Goal: Find contact information: Find contact information

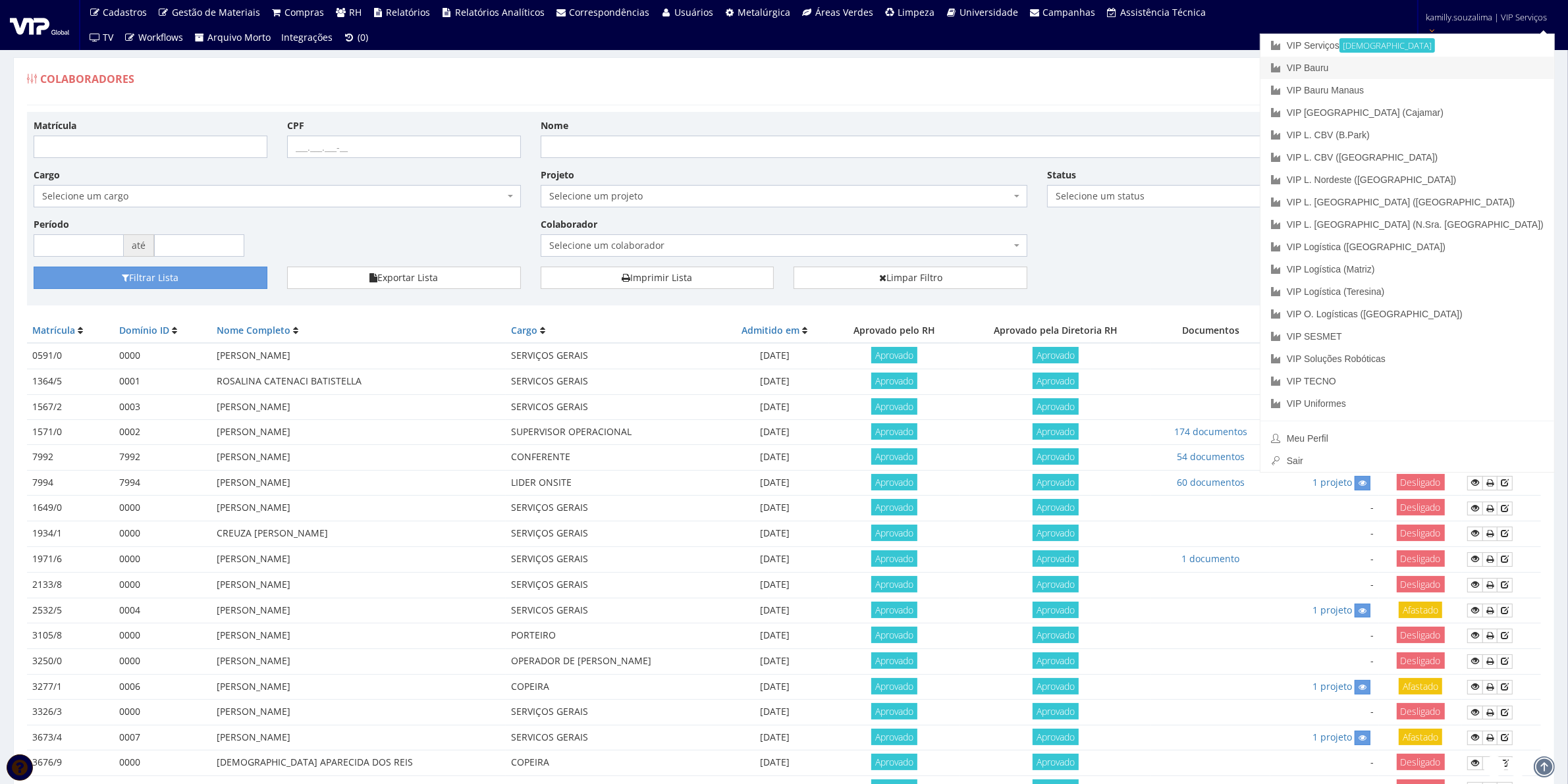
click at [1449, 65] on link "VIP Bauru" at bounding box center [1407, 68] width 294 height 22
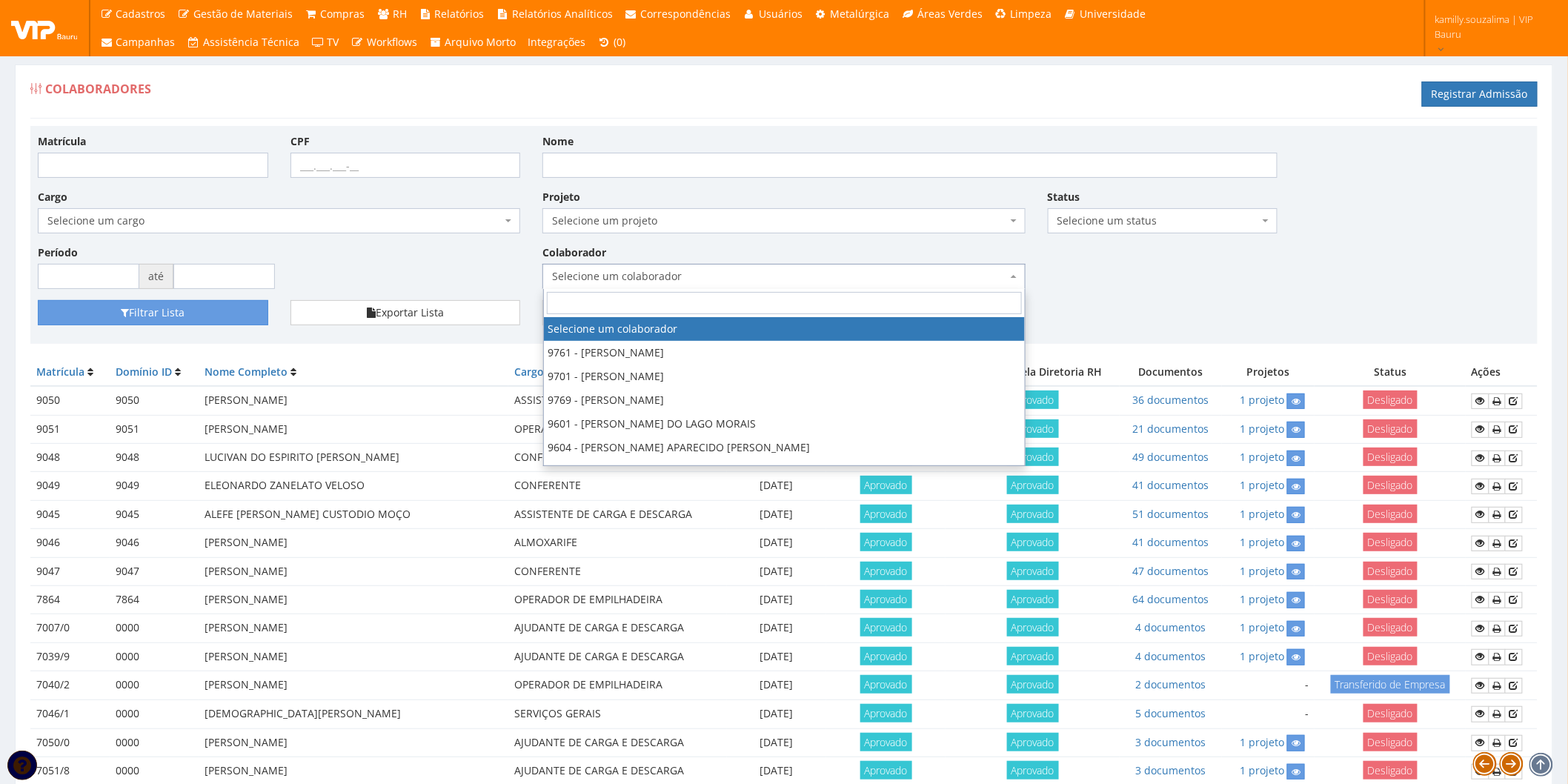
click at [892, 266] on span "Selecione um colaborador" at bounding box center [784, 276] width 483 height 25
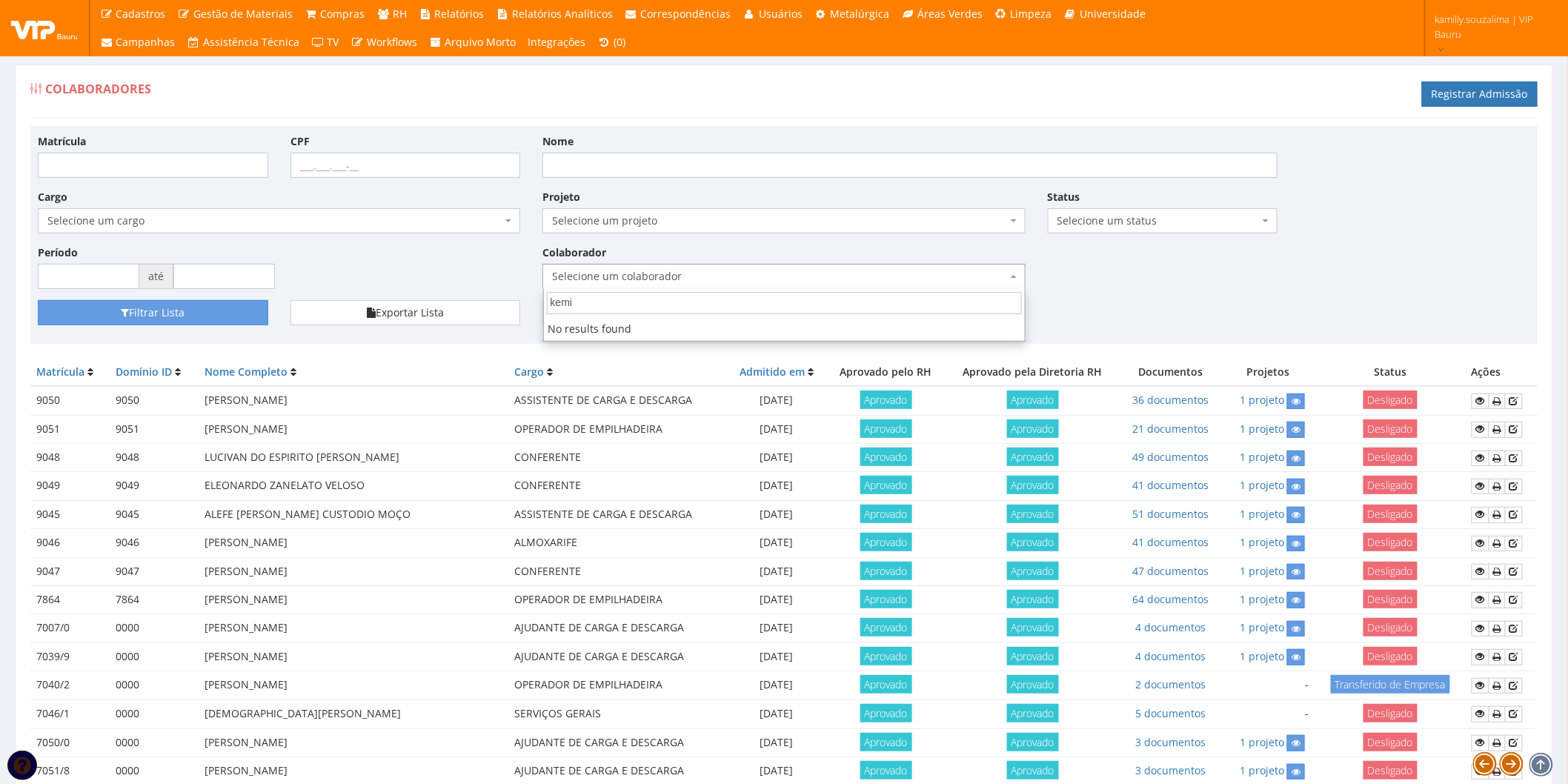
type input "kemi"
drag, startPoint x: 1212, startPoint y: 270, endPoint x: 930, endPoint y: 283, distance: 282.3
click at [1211, 271] on div "Matrícula CPF Nome Cargo Selecione um cargo G1225 D0029 - 4110-05 - AGENTE DE A…" at bounding box center [784, 217] width 1515 height 166
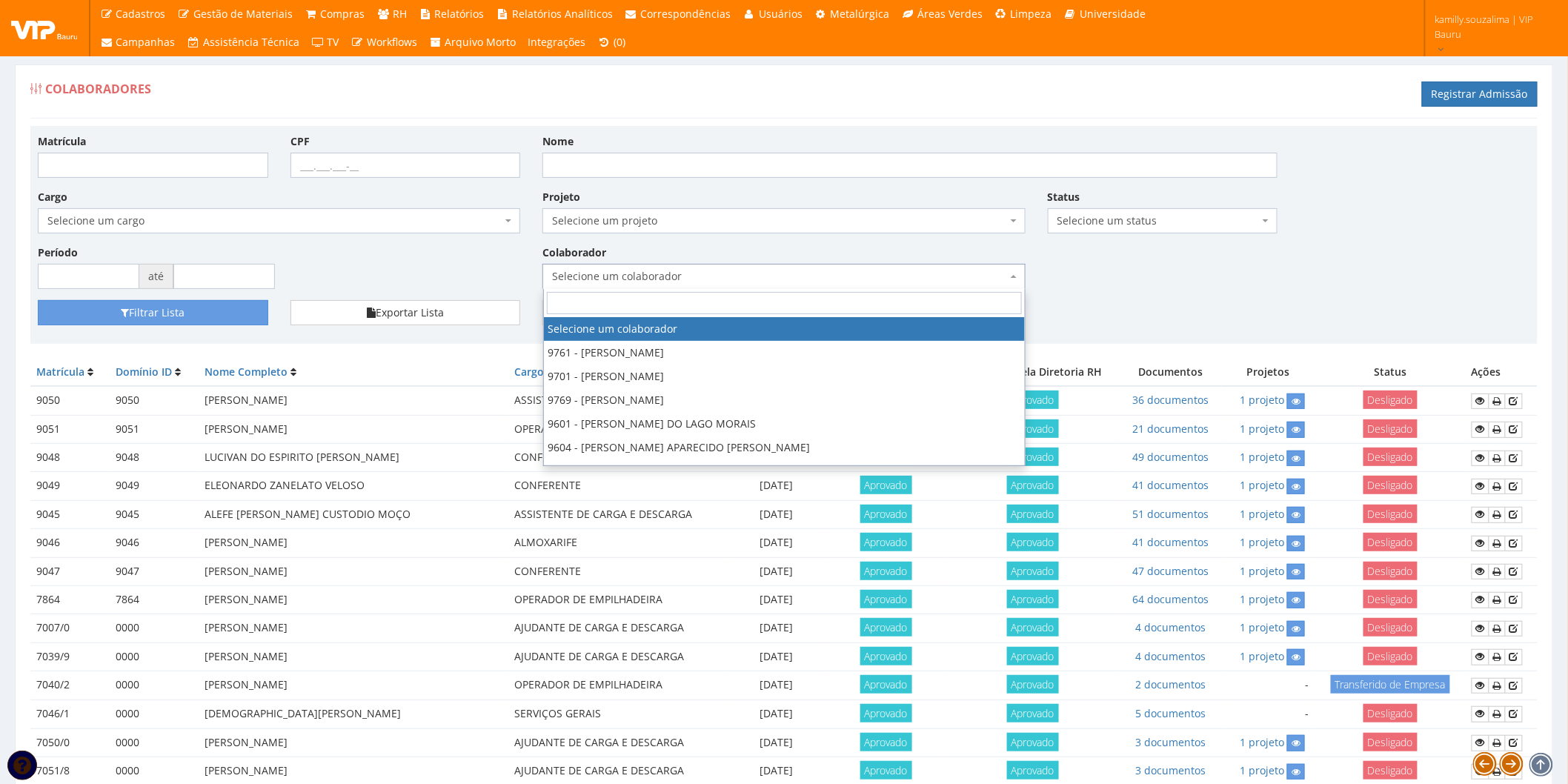
click at [601, 277] on span "Selecione um colaborador" at bounding box center [780, 276] width 455 height 15
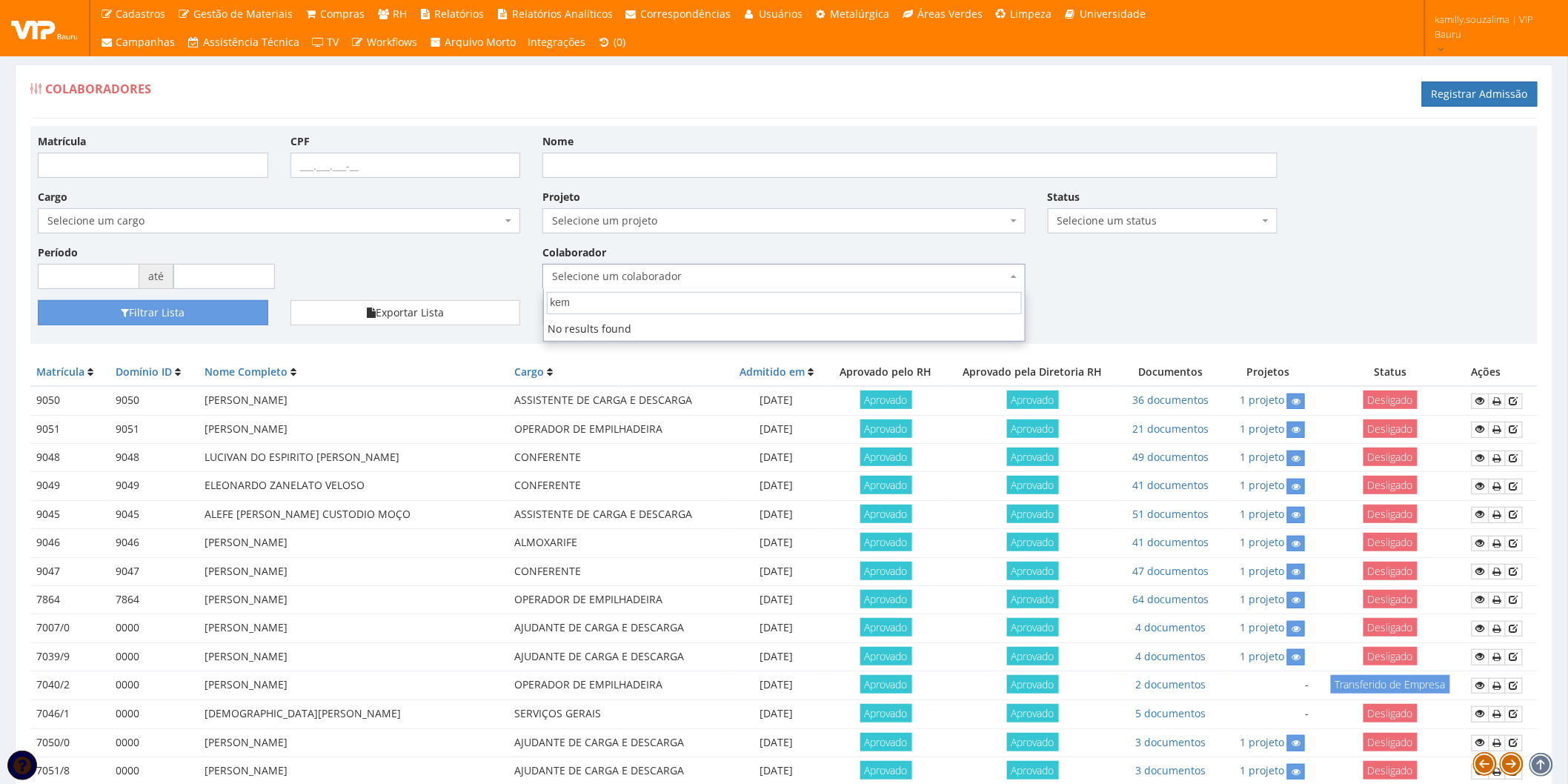
type input "kemi"
click at [647, 164] on input "Nome" at bounding box center [910, 165] width 736 height 25
type input "e"
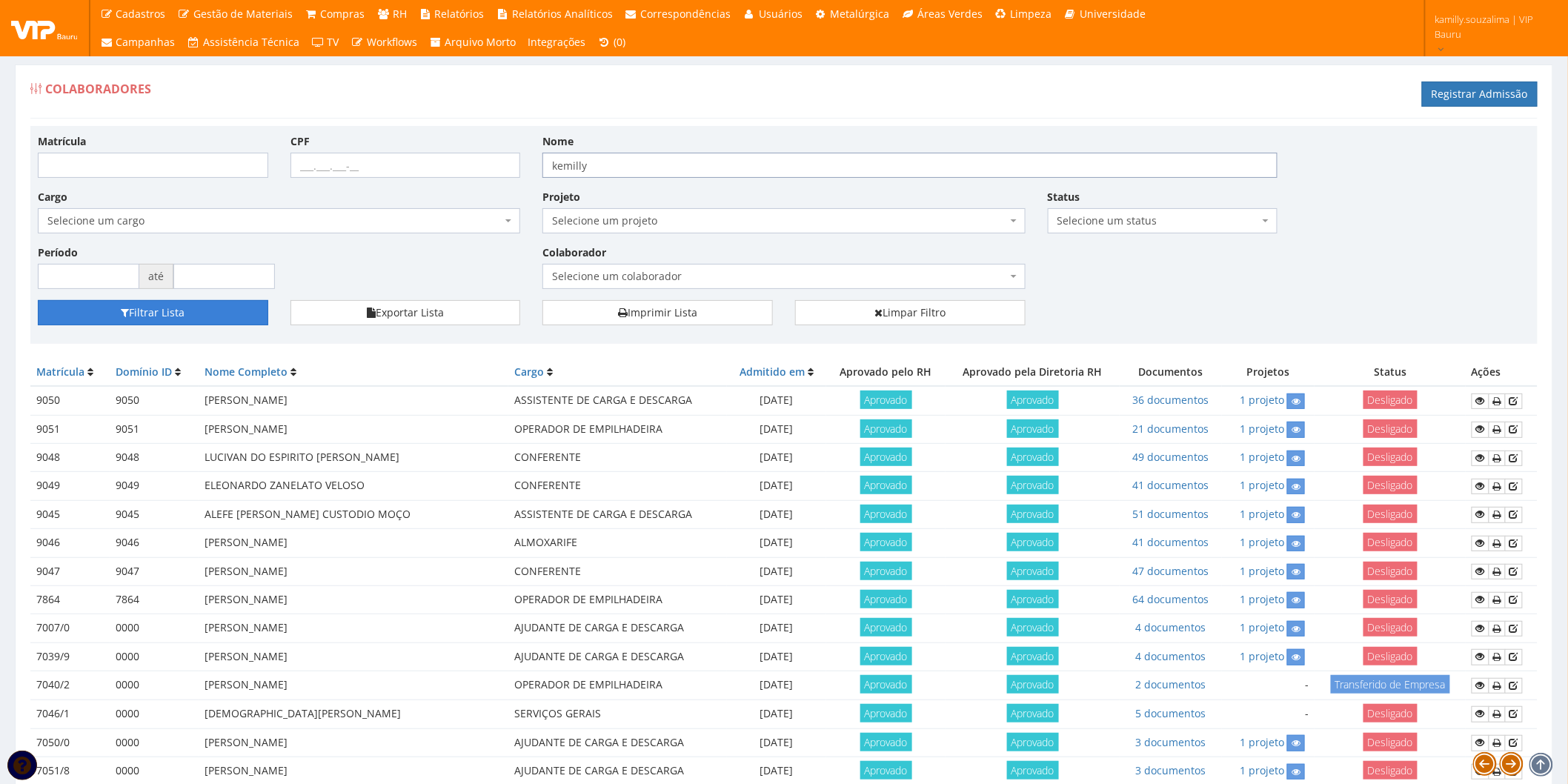
type input "kemilly"
drag, startPoint x: 211, startPoint y: 310, endPoint x: 252, endPoint y: 311, distance: 41.0
click at [211, 310] on button "Filtrar Lista" at bounding box center [153, 312] width 231 height 25
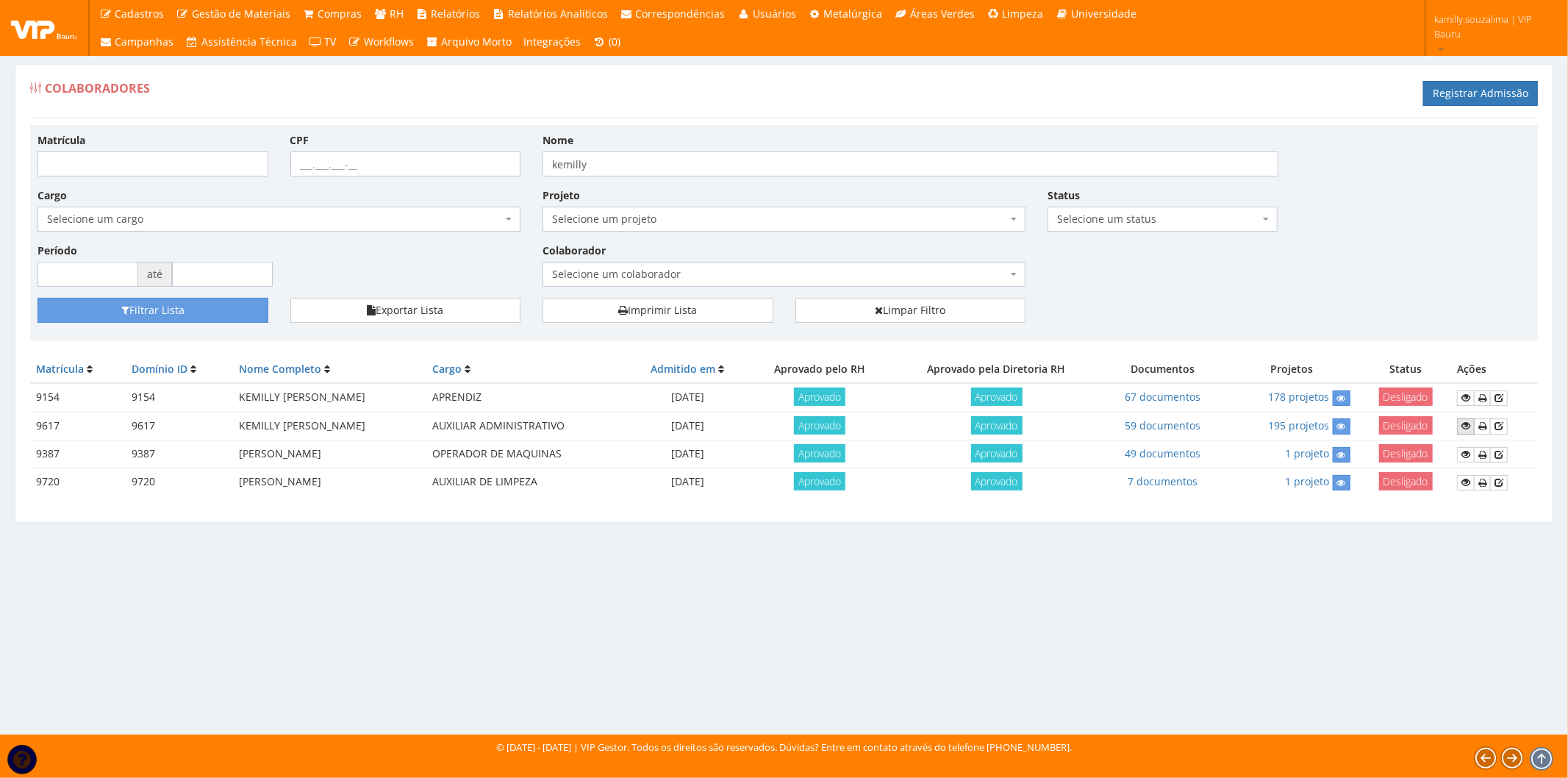
click at [1466, 425] on icon at bounding box center [1466, 426] width 9 height 10
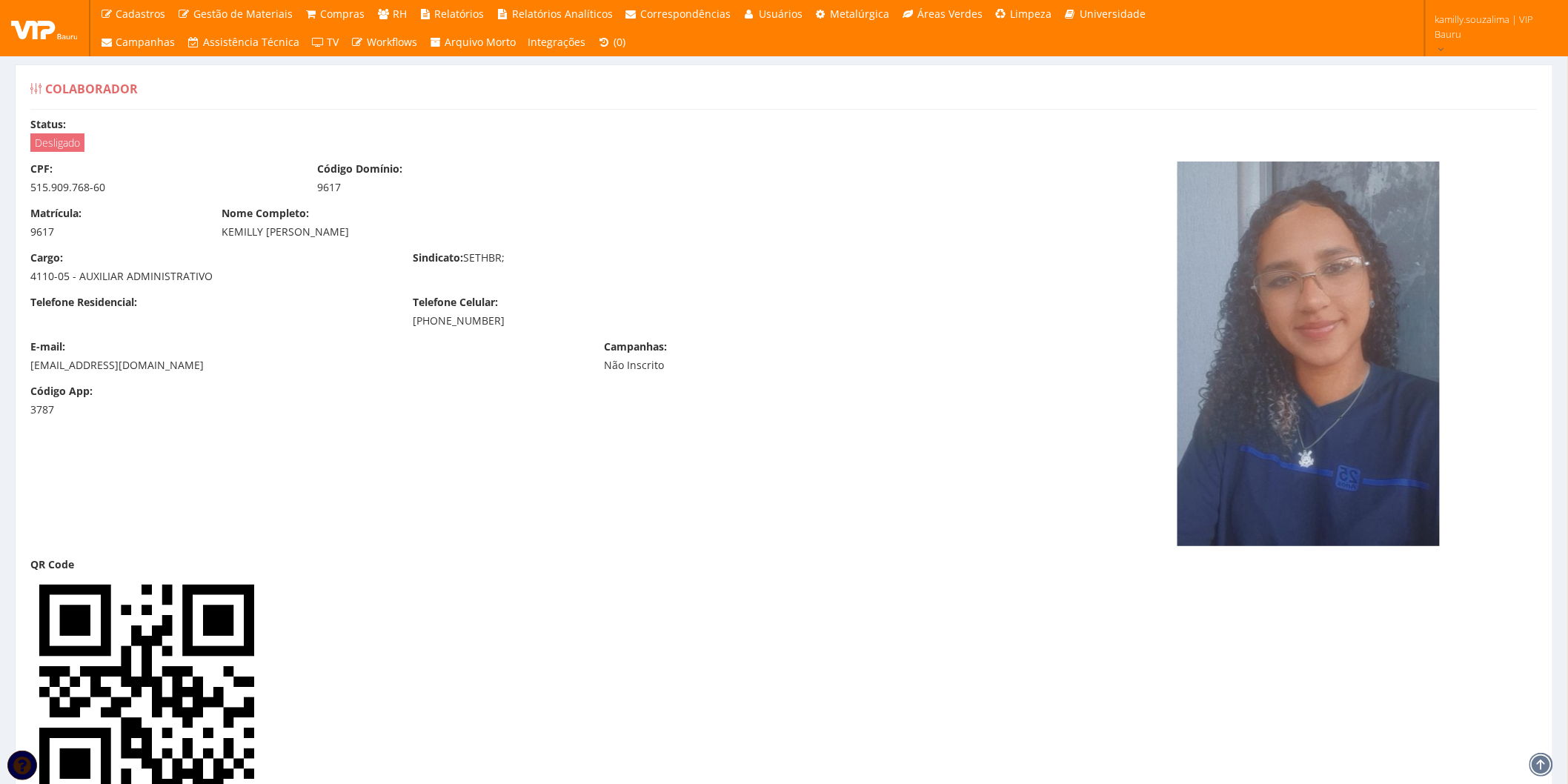
drag, startPoint x: 411, startPoint y: 315, endPoint x: 509, endPoint y: 332, distance: 99.5
click at [509, 332] on div "Telefone Residencial: Telefone Celular: (14) 99755-7778" at bounding box center [592, 318] width 1147 height 45
copy div "(14) 99755-7778"
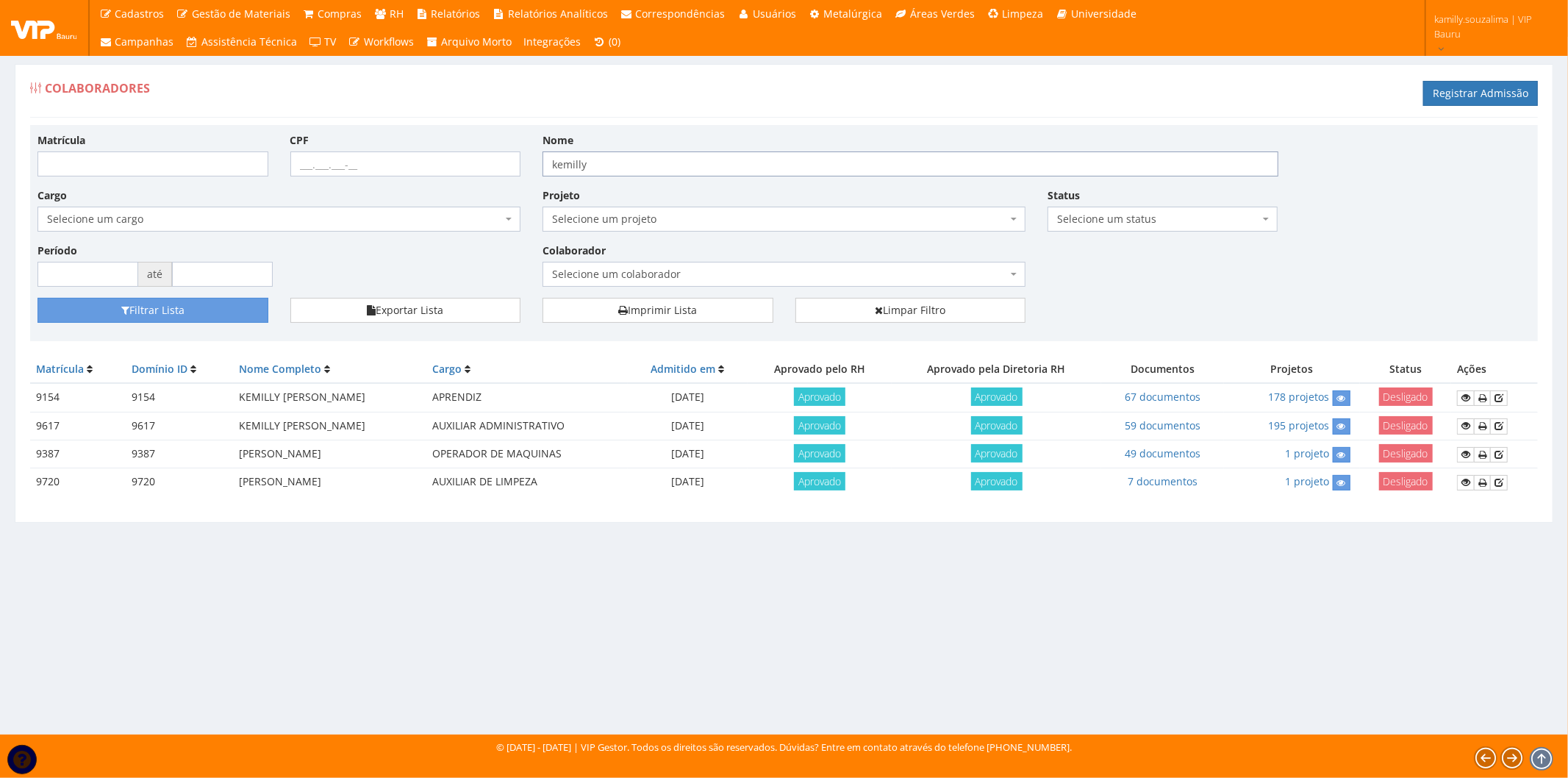
drag, startPoint x: 630, startPoint y: 169, endPoint x: 468, endPoint y: 180, distance: 162.4
click at [468, 180] on div "Matrícula CPF Nome kemilly Cargo Selecione um cargo G1225 D0029 - 4110-05 - AGE…" at bounding box center [784, 215] width 1515 height 165
type input "franciele"
click at [121, 313] on icon "submit" at bounding box center [125, 310] width 8 height 10
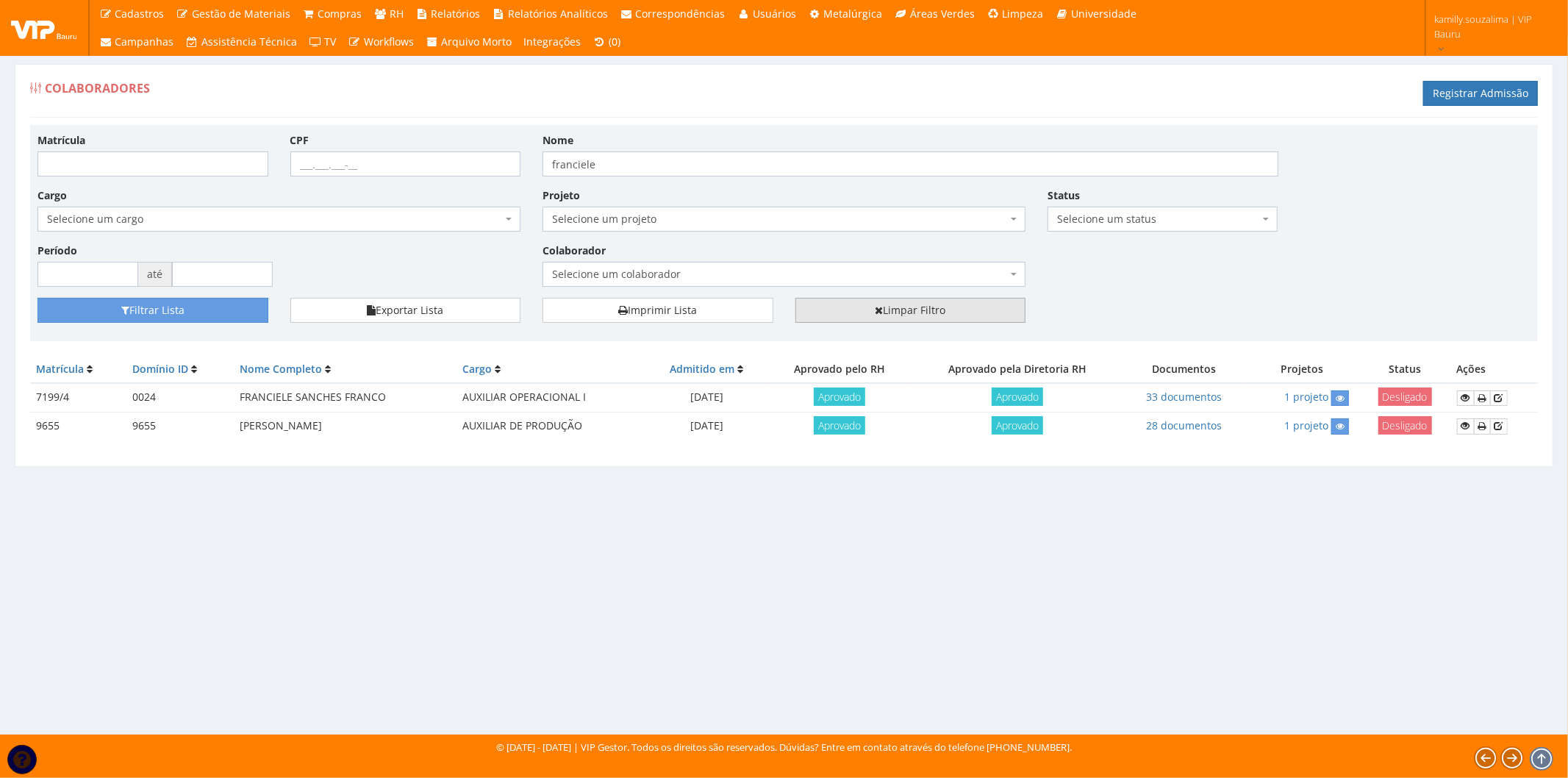
click at [957, 322] on link "Limpar Filtro" at bounding box center [911, 310] width 231 height 25
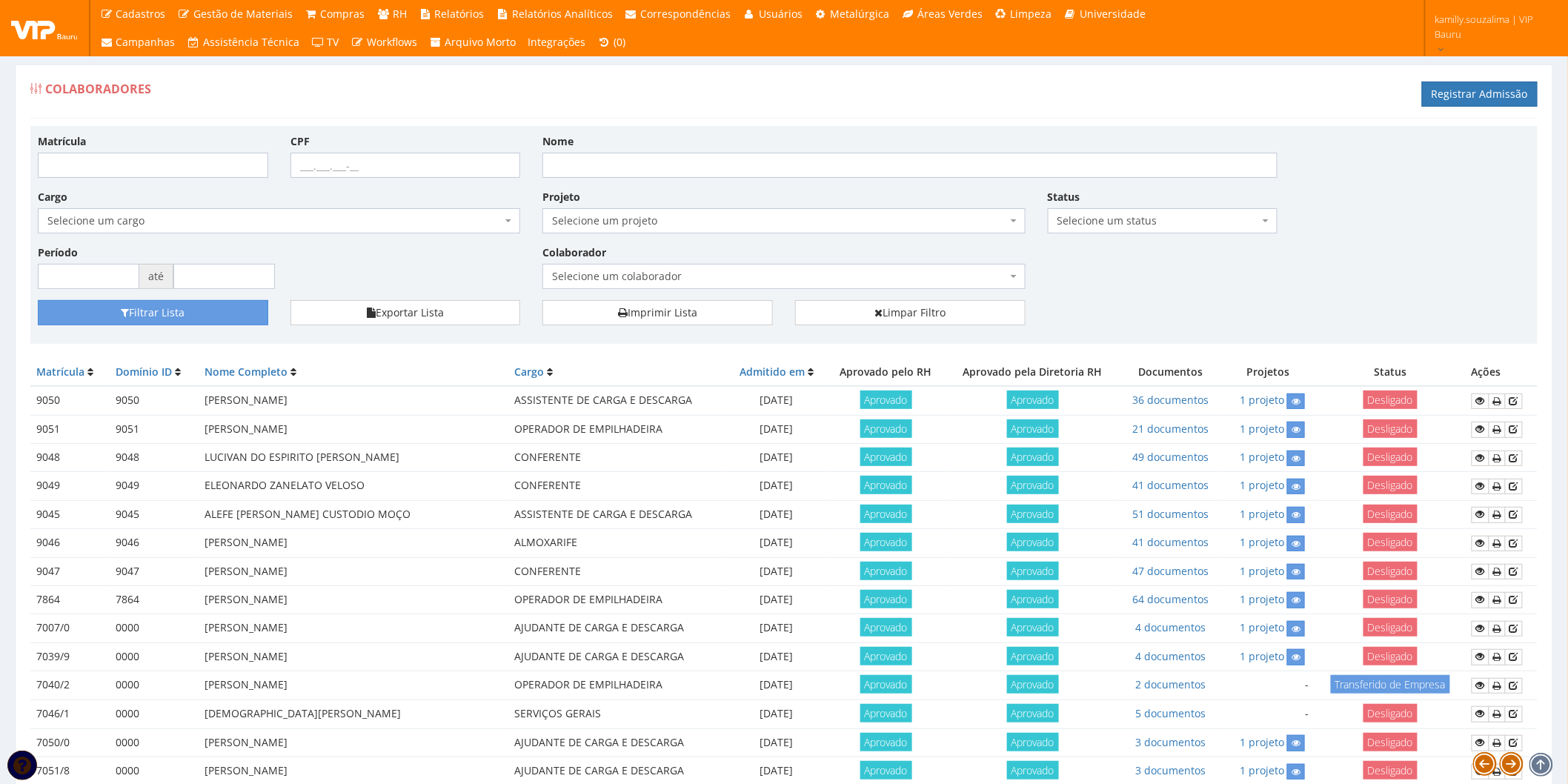
click at [776, 282] on span "Selecione um colaborador" at bounding box center [780, 276] width 455 height 15
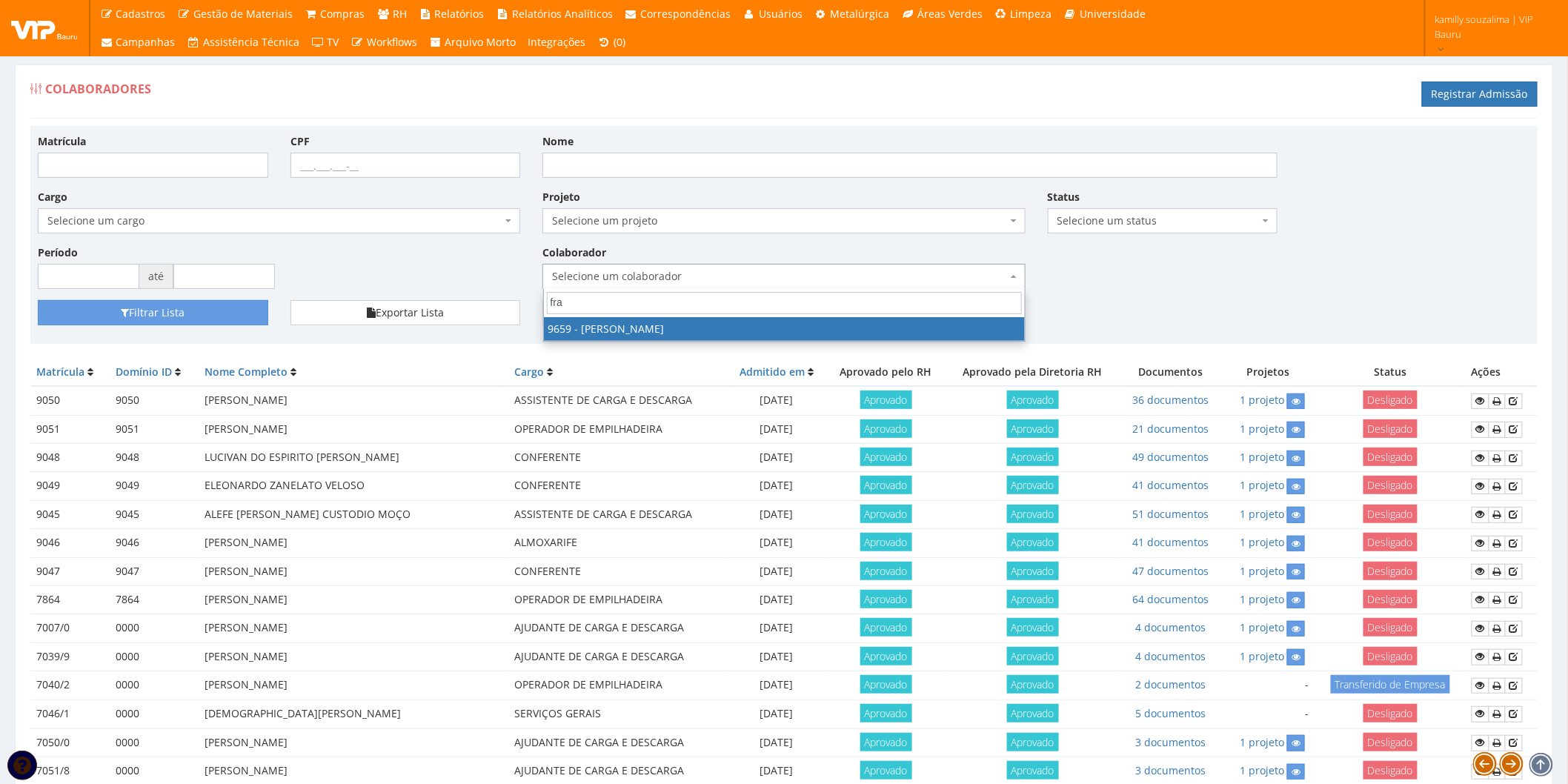
type input "fra"
drag, startPoint x: 655, startPoint y: 327, endPoint x: 626, endPoint y: 330, distance: 29.2
select select "3869"
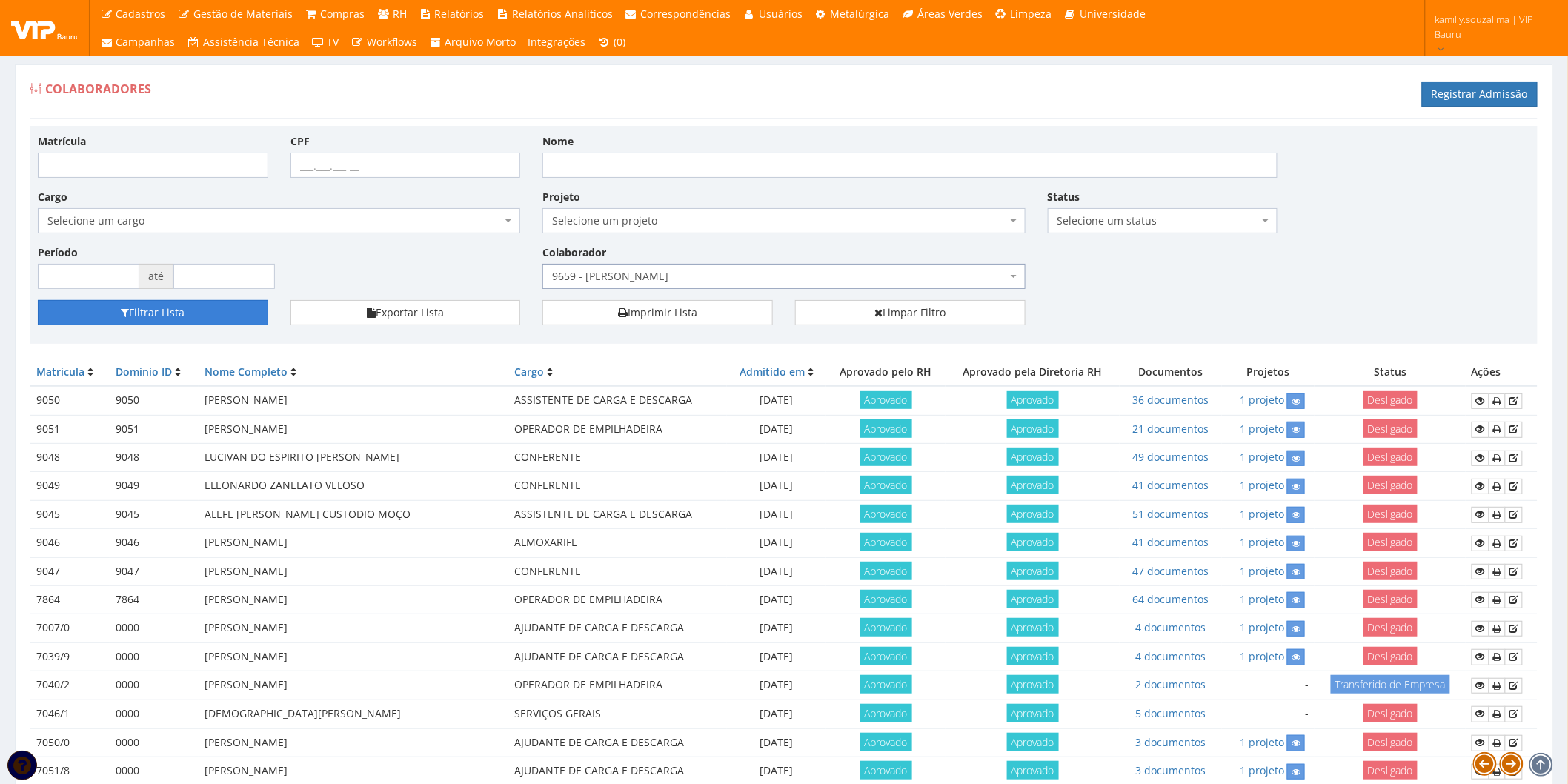
click at [188, 310] on button "Filtrar Lista" at bounding box center [153, 312] width 231 height 25
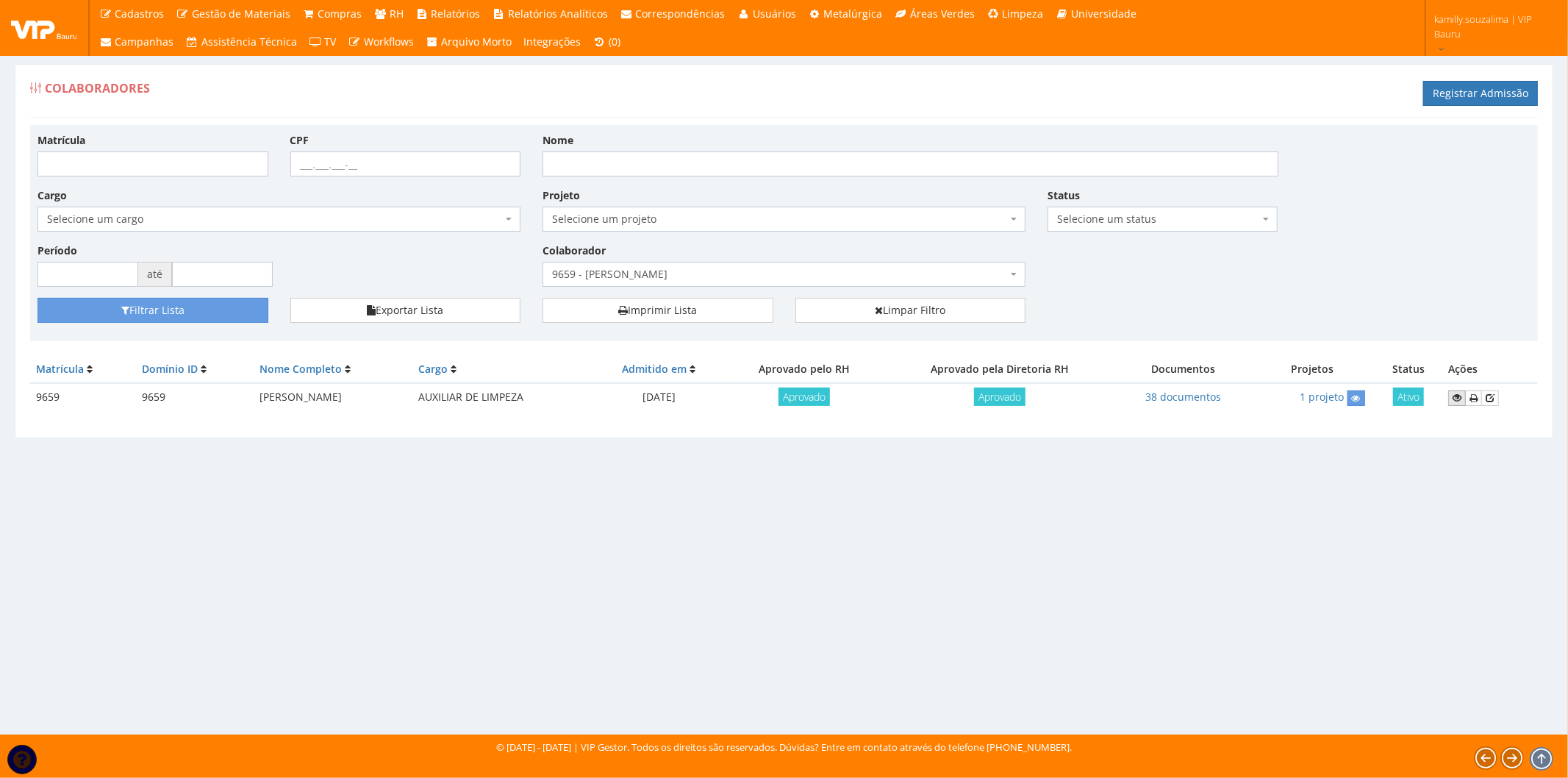
click at [1459, 399] on icon at bounding box center [1457, 397] width 9 height 10
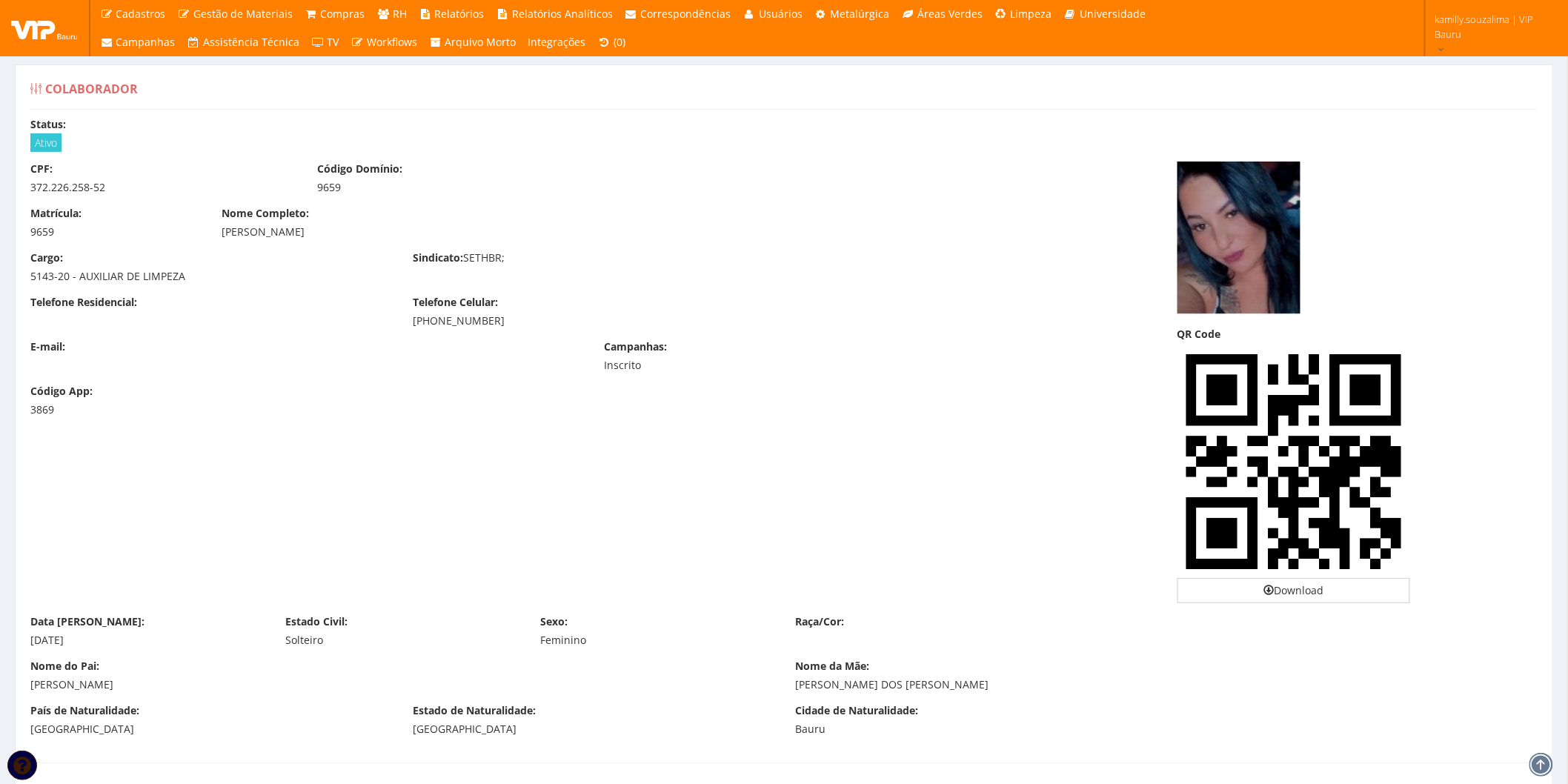
drag, startPoint x: 524, startPoint y: 324, endPoint x: 404, endPoint y: 328, distance: 120.1
click at [404, 328] on div "Telefone Residencial: Telefone Celular: [PHONE_NUMBER]" at bounding box center [592, 318] width 1147 height 45
copy div "[PHONE_NUMBER]"
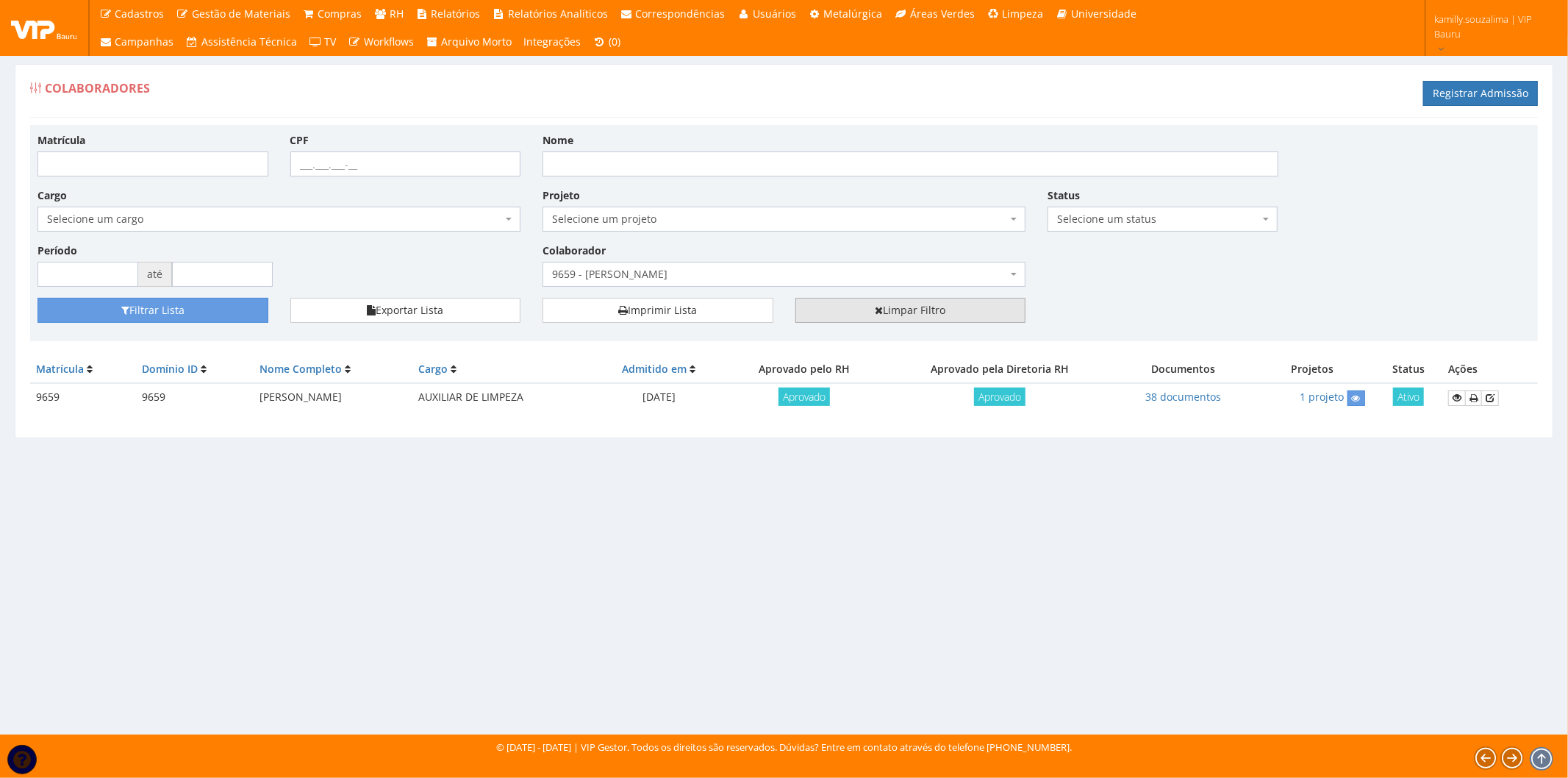
click at [935, 306] on link "Limpar Filtro" at bounding box center [911, 310] width 231 height 25
